Goal: Use online tool/utility: Utilize a website feature to perform a specific function

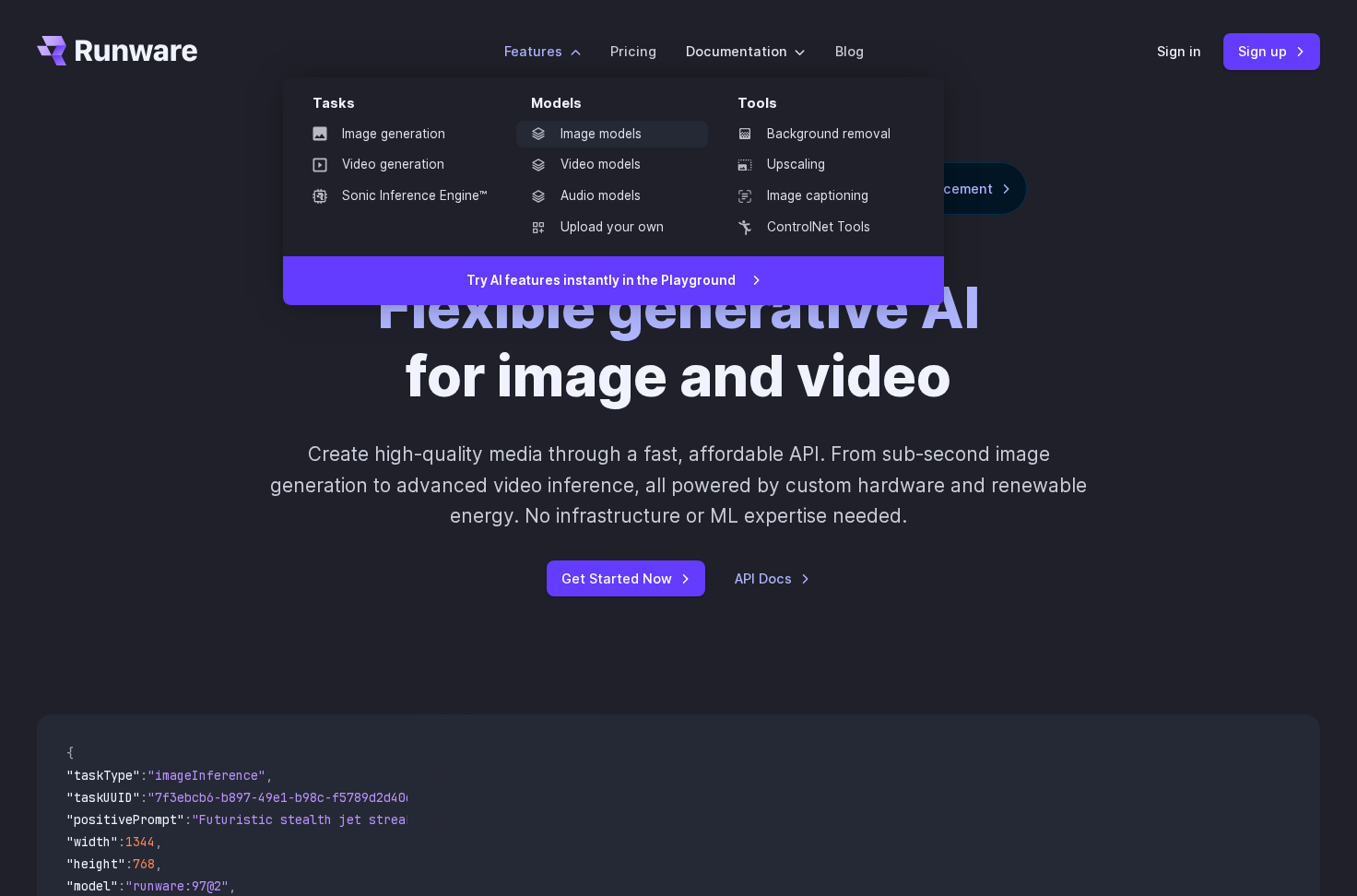
click at [578, 140] on link "Image models" at bounding box center [612, 135] width 192 height 27
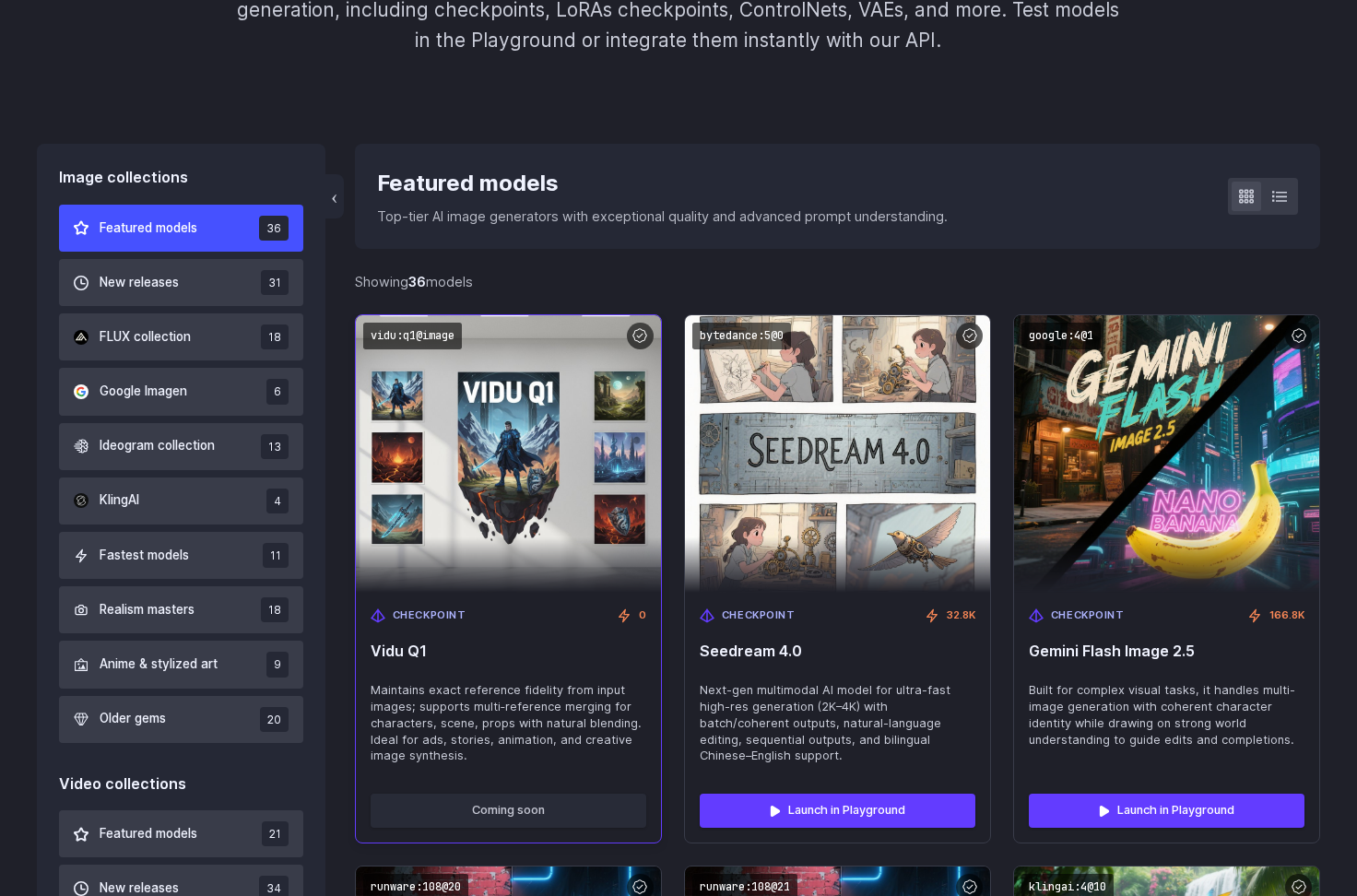
scroll to position [407, 0]
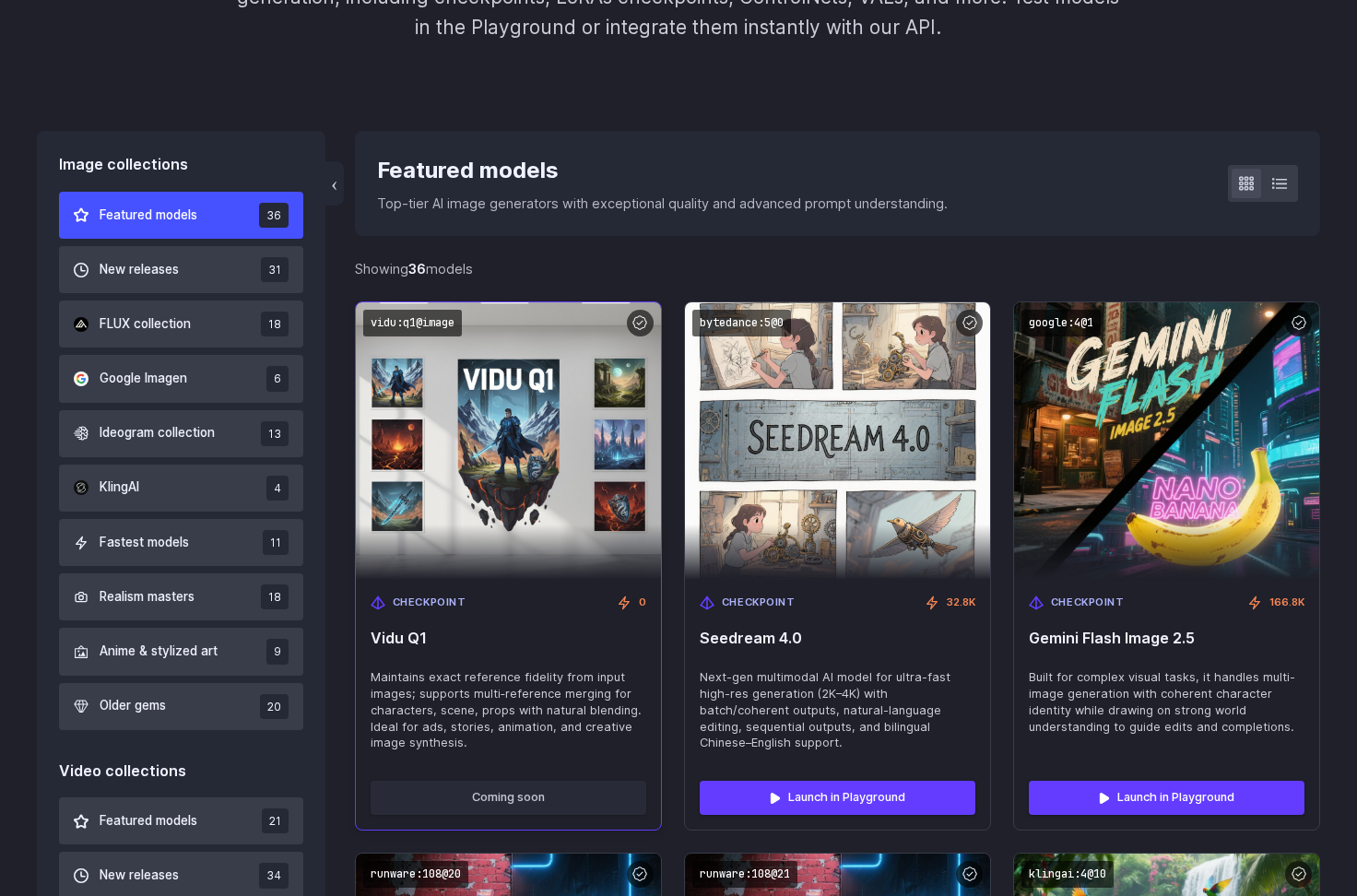
click at [510, 687] on span "Maintains exact reference fidelity from input images; supports multi‑reference …" at bounding box center [508, 710] width 276 height 83
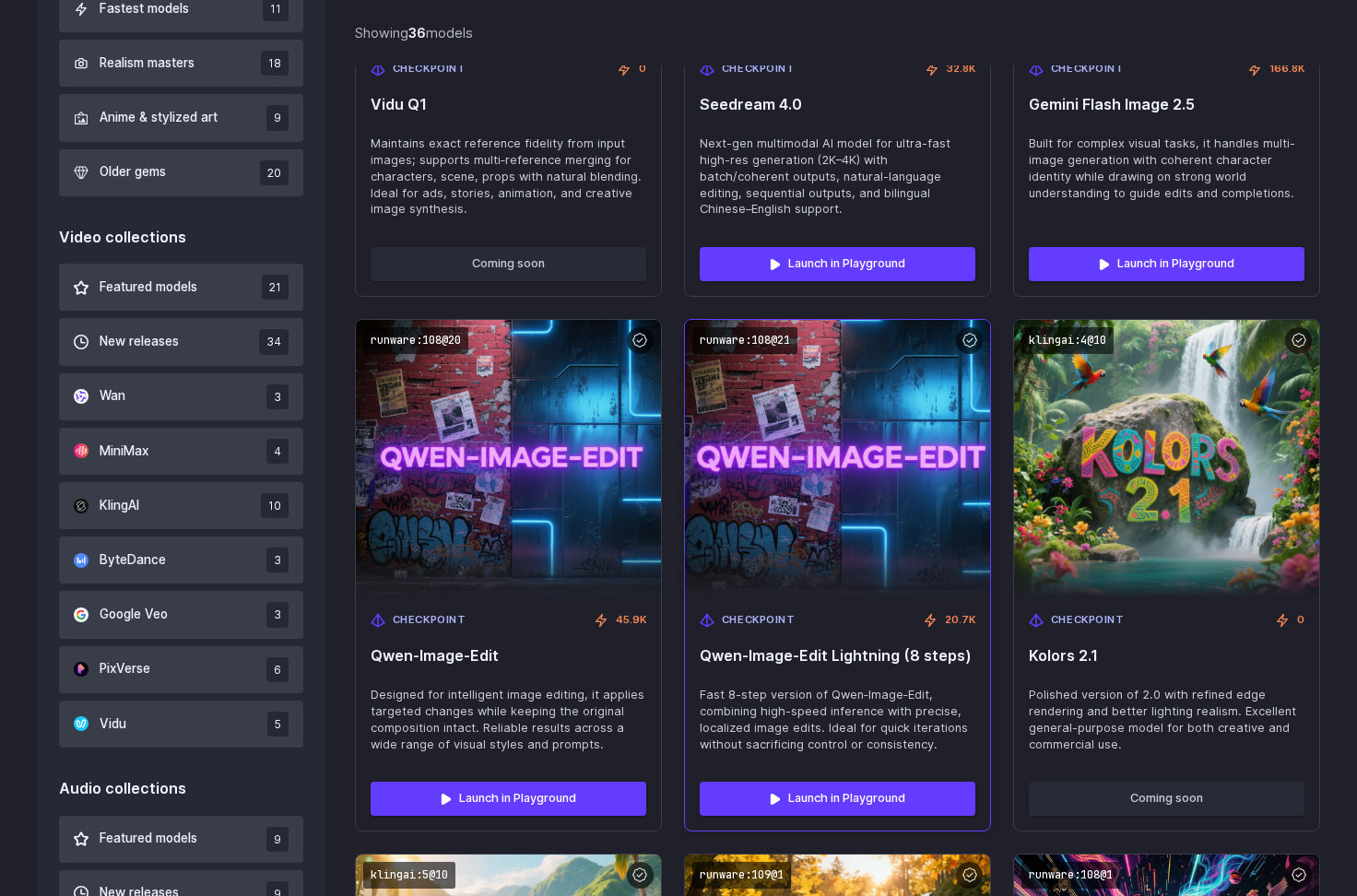
scroll to position [950, 0]
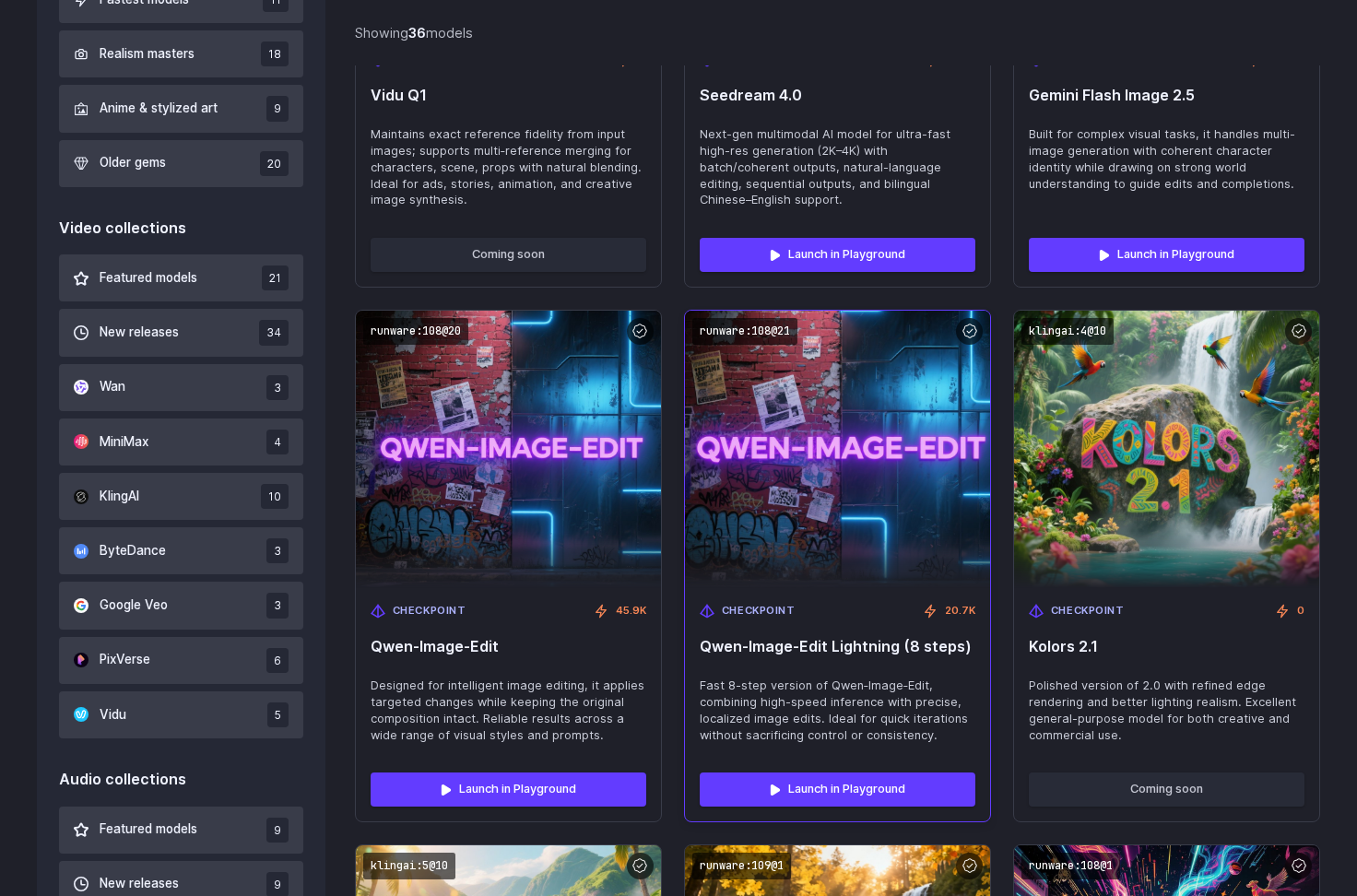
click at [836, 490] on img at bounding box center [836, 448] width 335 height 305
click at [795, 775] on link "Launch in Playground" at bounding box center [837, 789] width 276 height 33
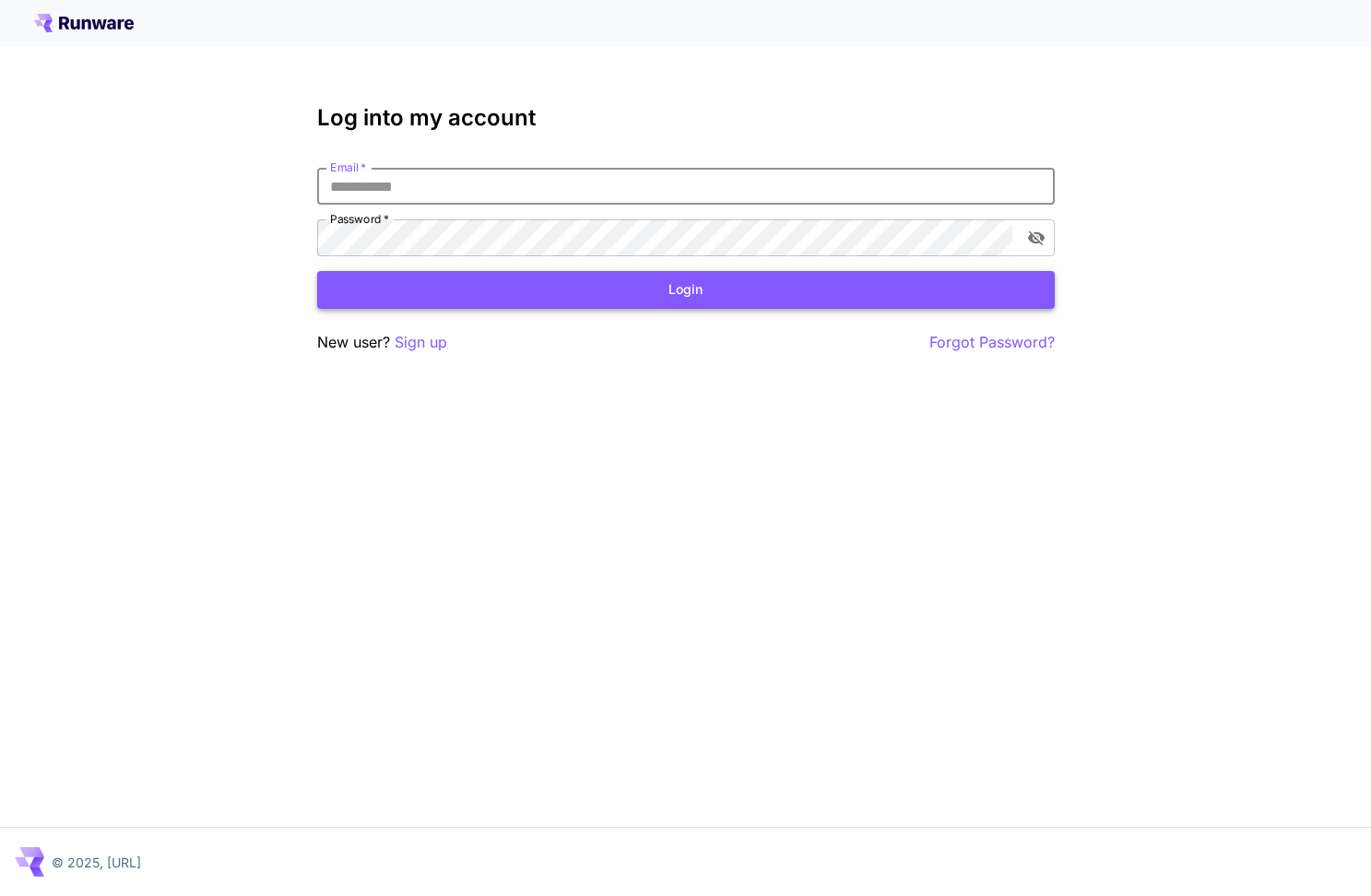
type input "**********"
click at [686, 290] on button "Login" at bounding box center [686, 290] width 737 height 38
